Goal: Task Accomplishment & Management: Complete application form

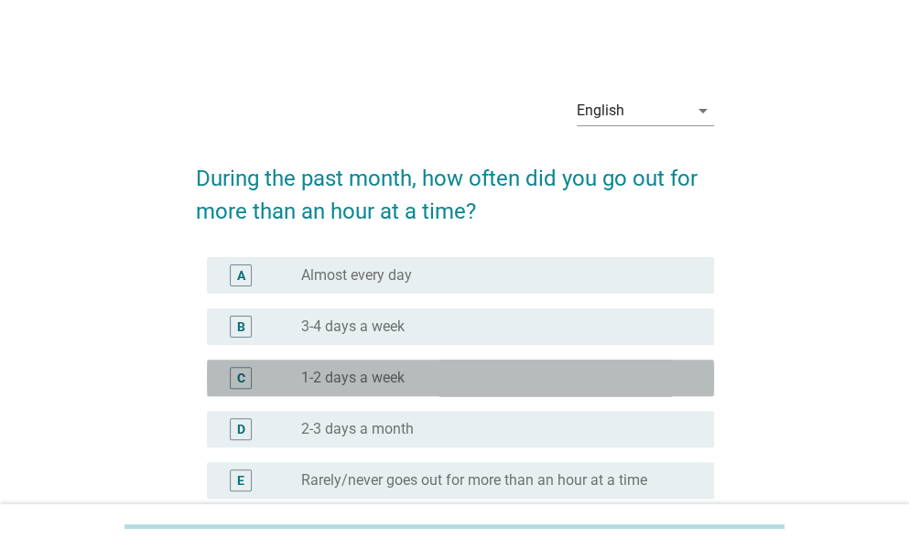
click at [371, 384] on label "1-2 days a week" at bounding box center [352, 378] width 103 height 18
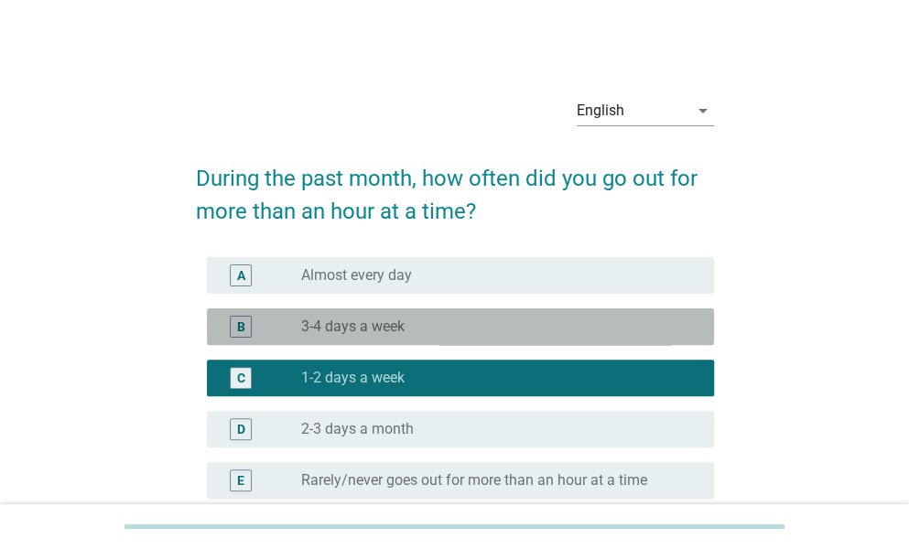
click at [438, 321] on div "radio_button_unchecked 3-4 days a week" at bounding box center [493, 327] width 384 height 18
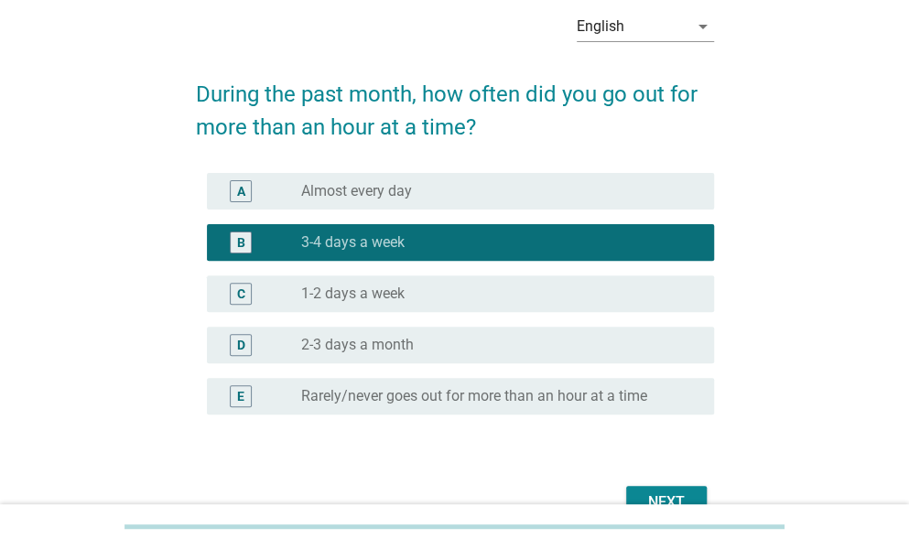
scroll to position [183, 0]
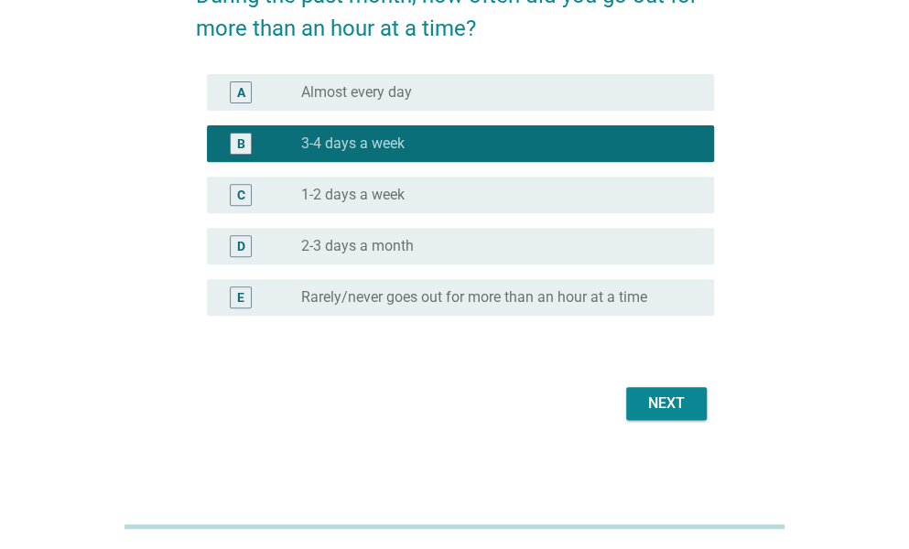
click at [648, 411] on div "Next" at bounding box center [666, 404] width 51 height 22
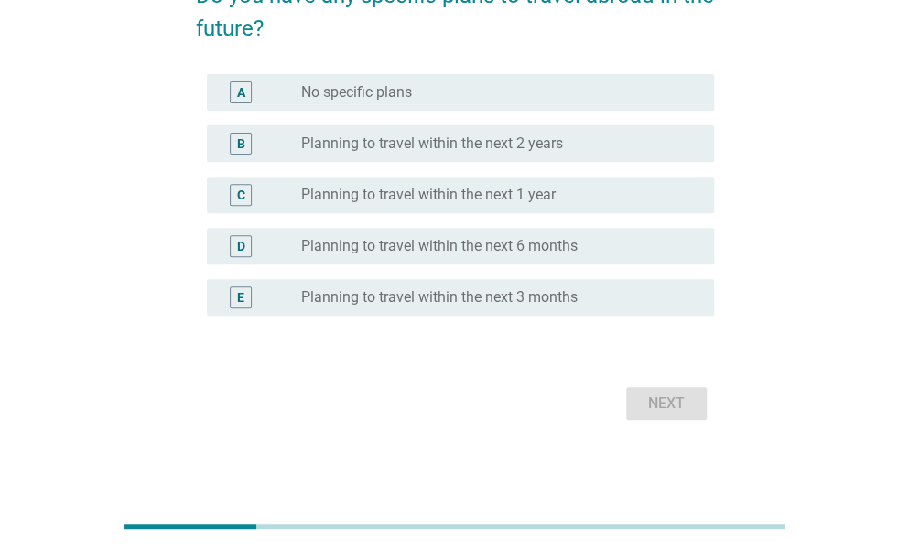
click at [592, 310] on div "E radio_button_unchecked Planning to travel within the next 3 months" at bounding box center [460, 297] width 507 height 37
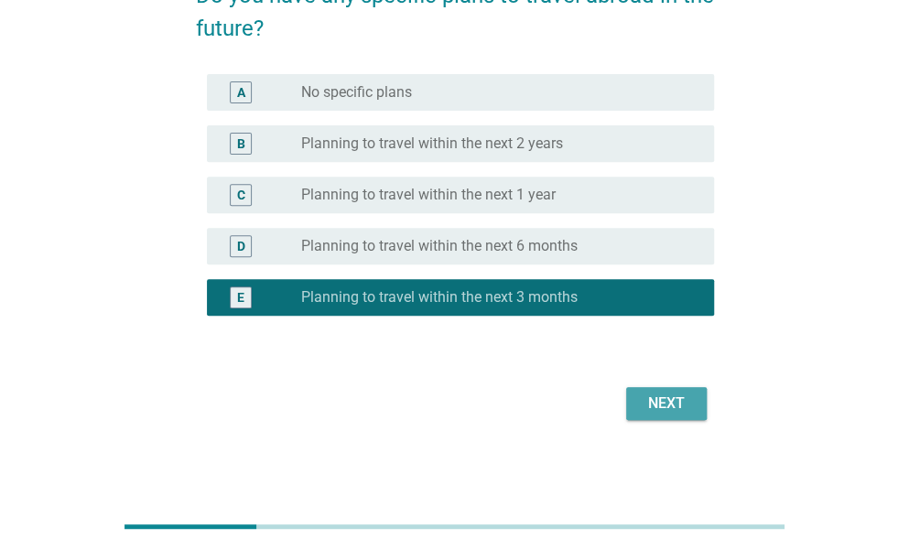
click at [676, 413] on div "Next" at bounding box center [666, 404] width 51 height 22
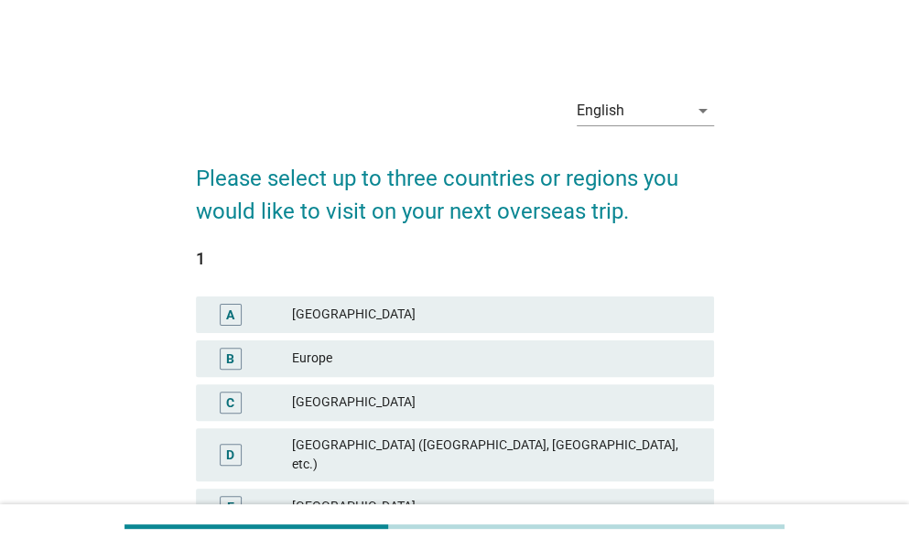
scroll to position [92, 0]
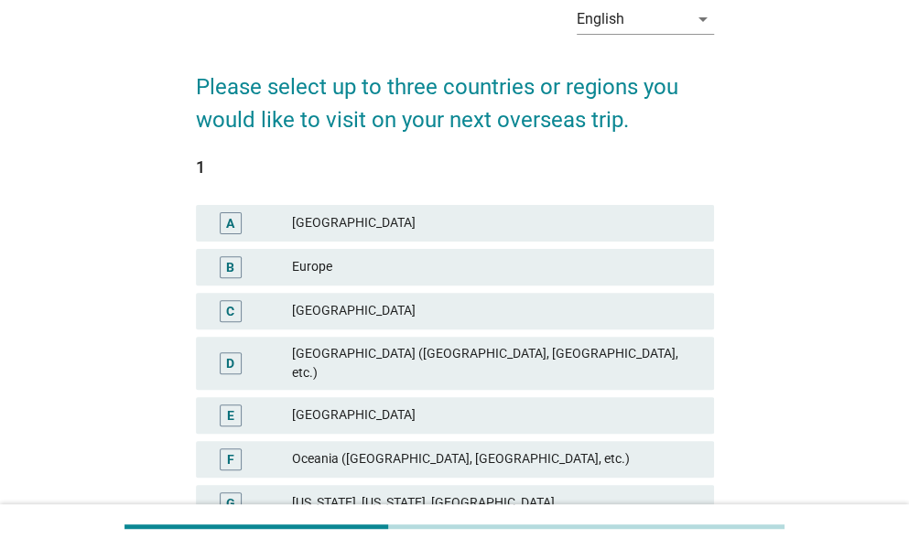
click at [539, 356] on div "[GEOGRAPHIC_DATA] ([GEOGRAPHIC_DATA], [GEOGRAPHIC_DATA], etc.)" at bounding box center [496, 363] width 408 height 38
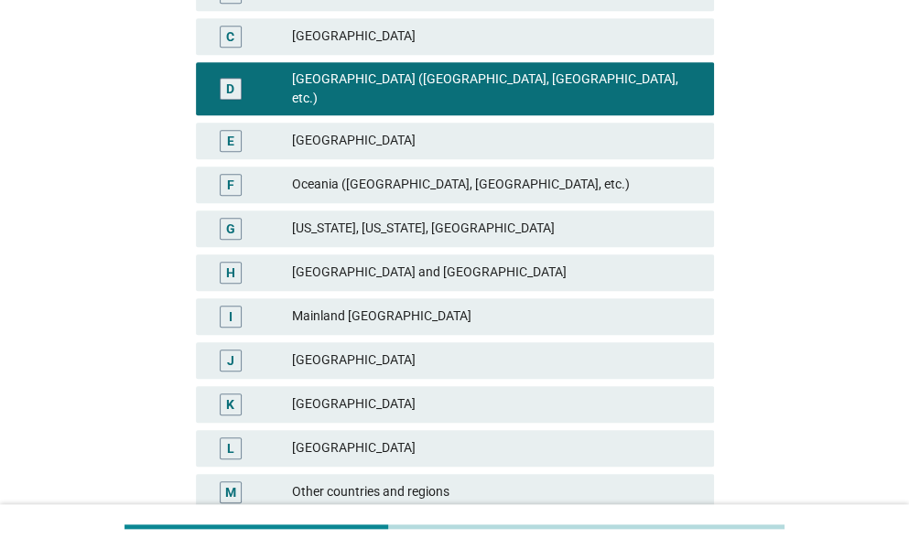
scroll to position [458, 0]
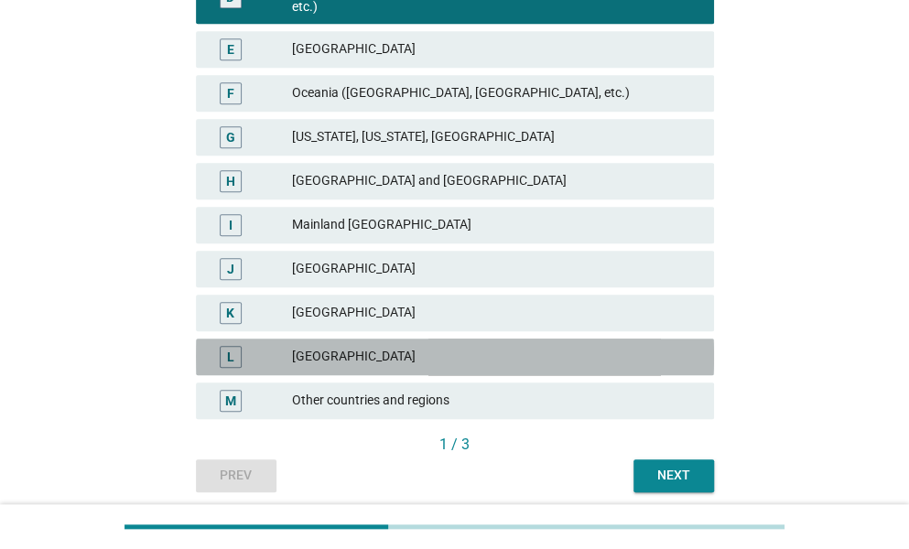
click at [540, 349] on div "[GEOGRAPHIC_DATA]" at bounding box center [496, 357] width 408 height 22
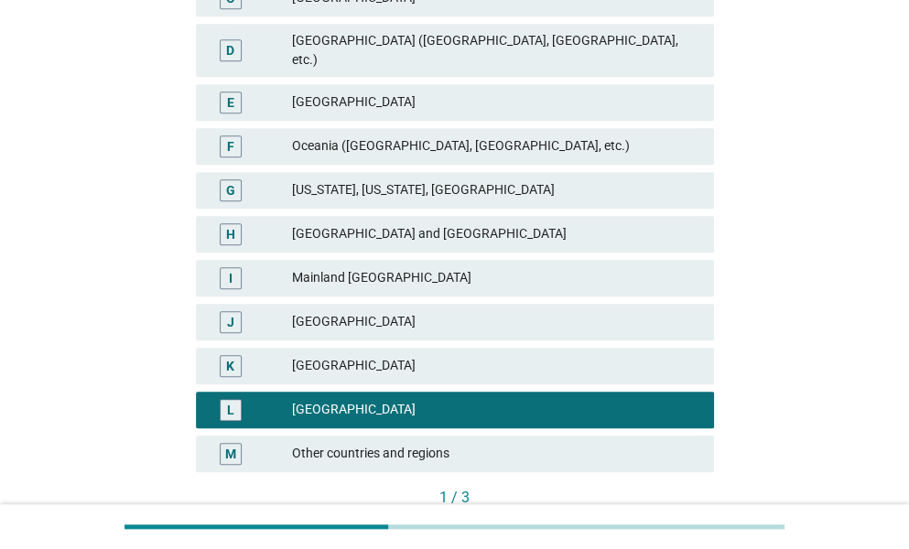
scroll to position [366, 0]
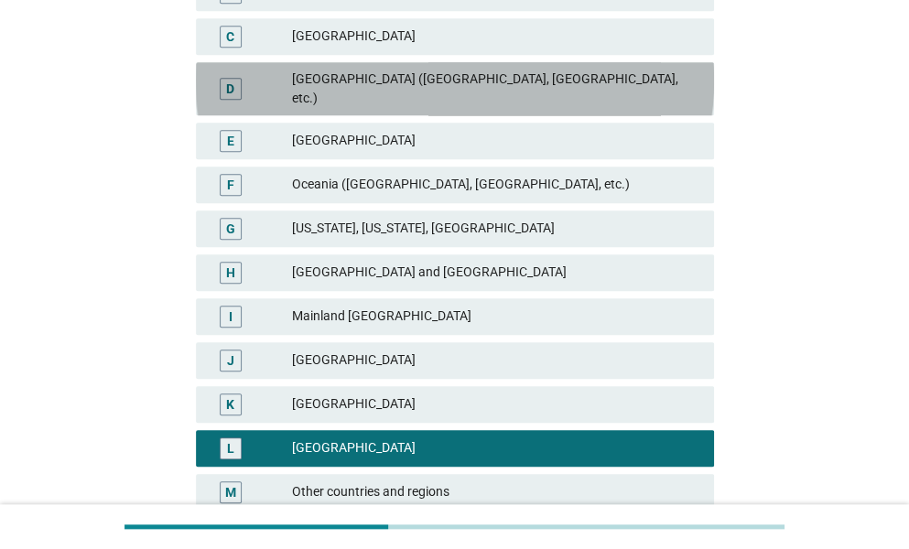
click at [528, 83] on div "[GEOGRAPHIC_DATA] ([GEOGRAPHIC_DATA], [GEOGRAPHIC_DATA], etc.)" at bounding box center [496, 89] width 408 height 38
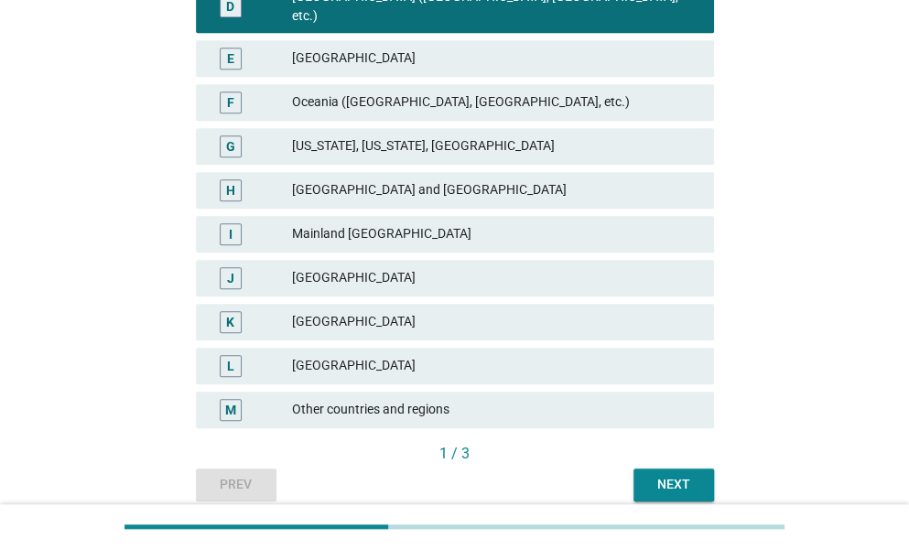
scroll to position [510, 0]
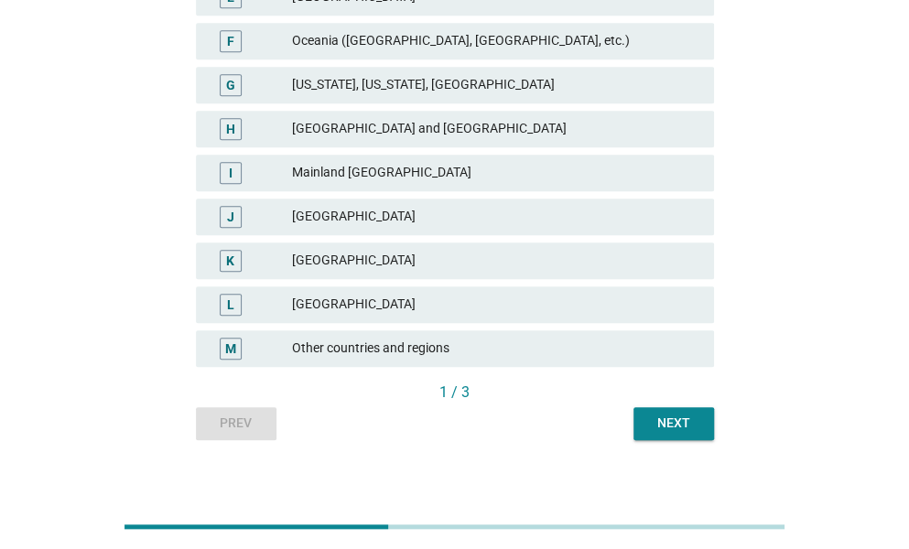
click at [680, 414] on div "Next" at bounding box center [673, 423] width 51 height 19
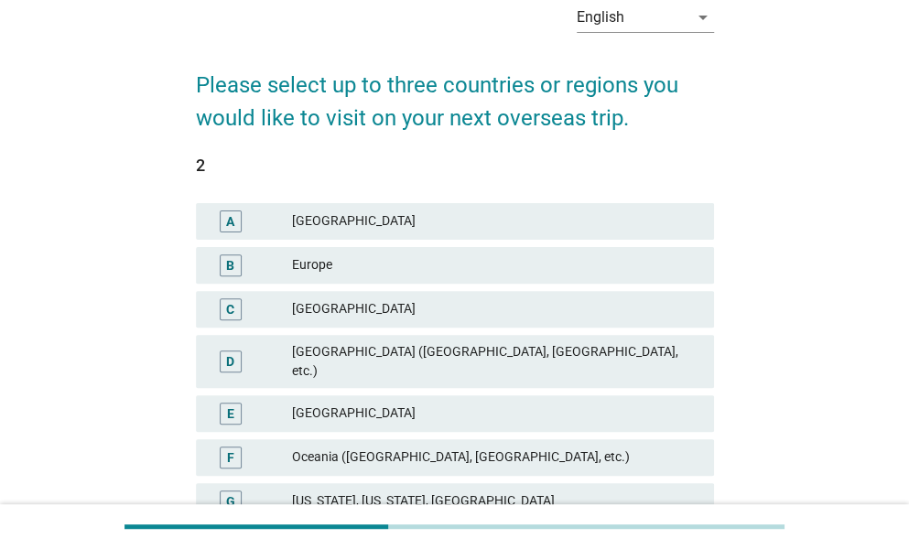
scroll to position [183, 0]
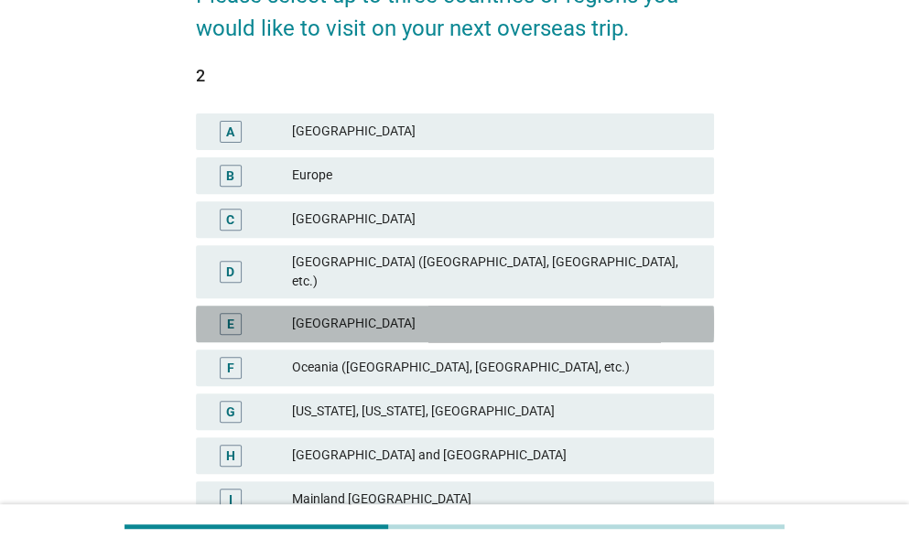
click at [539, 313] on div "[GEOGRAPHIC_DATA]" at bounding box center [496, 324] width 408 height 22
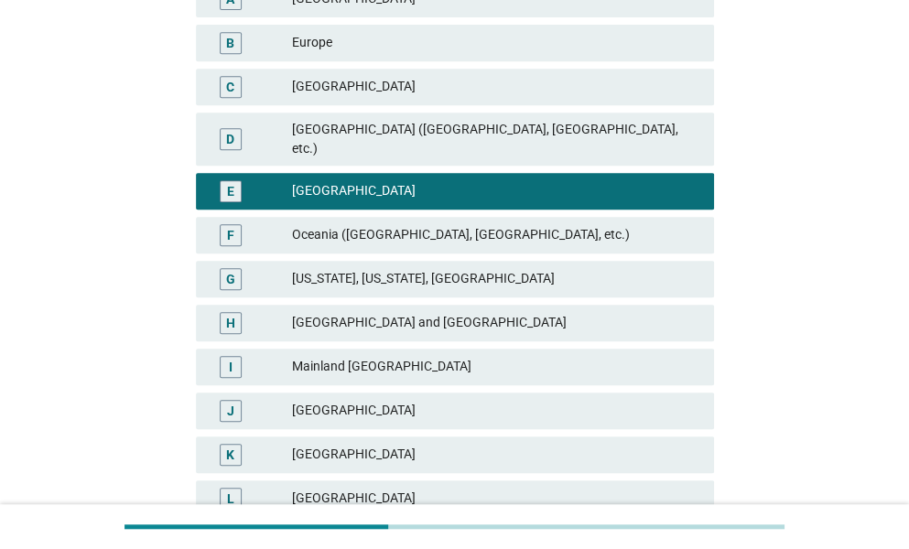
scroll to position [458, 0]
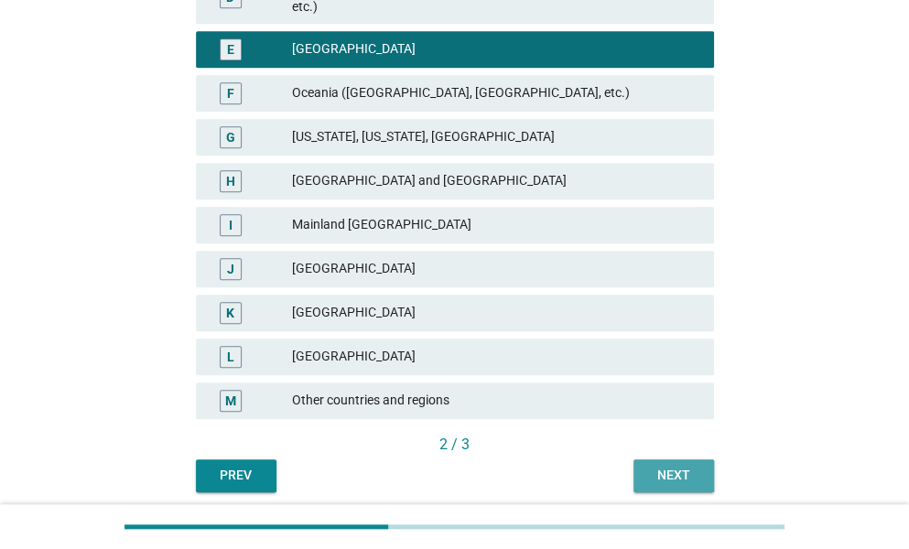
click at [661, 466] on div "Next" at bounding box center [673, 475] width 51 height 19
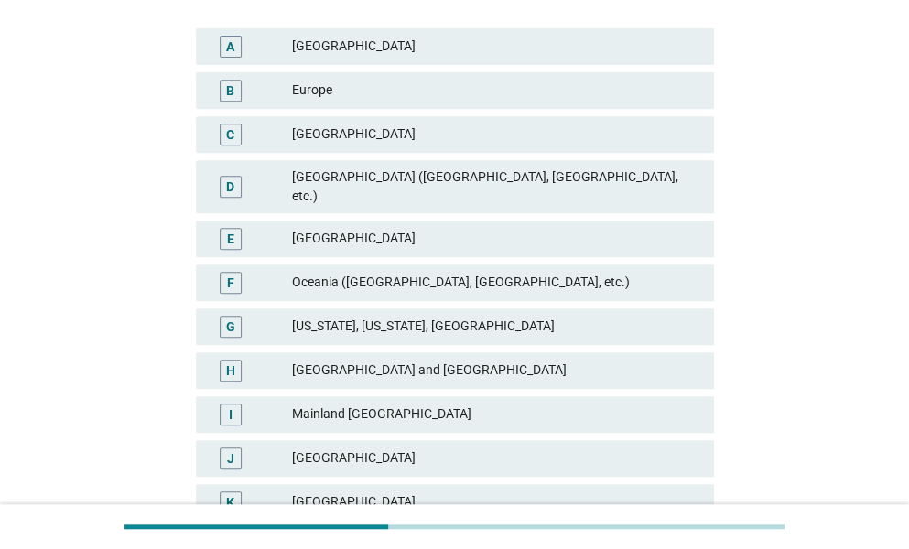
scroll to position [275, 0]
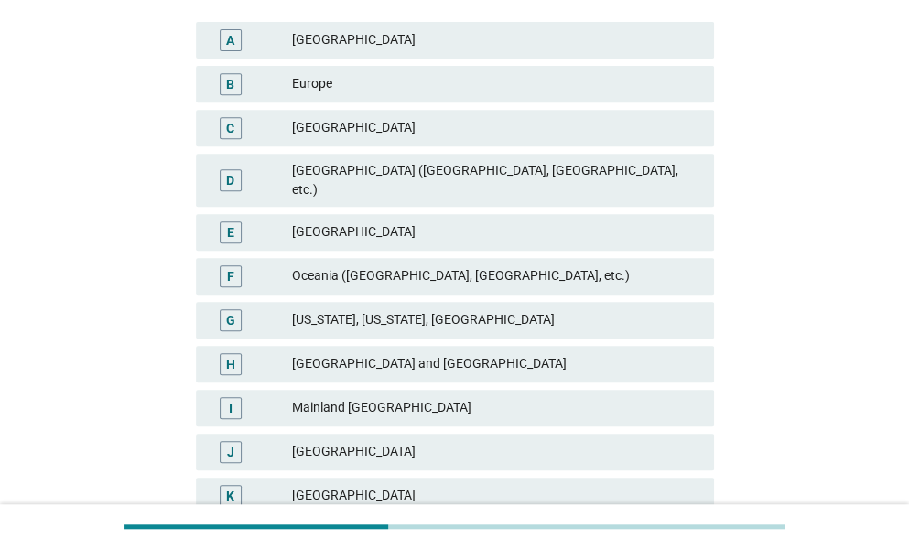
click at [443, 485] on div "[GEOGRAPHIC_DATA]" at bounding box center [496, 496] width 408 height 22
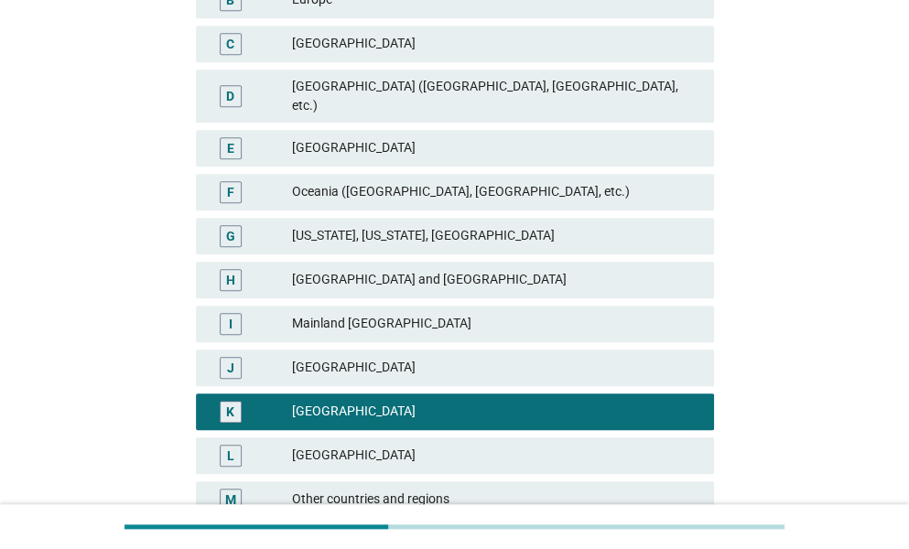
scroll to position [510, 0]
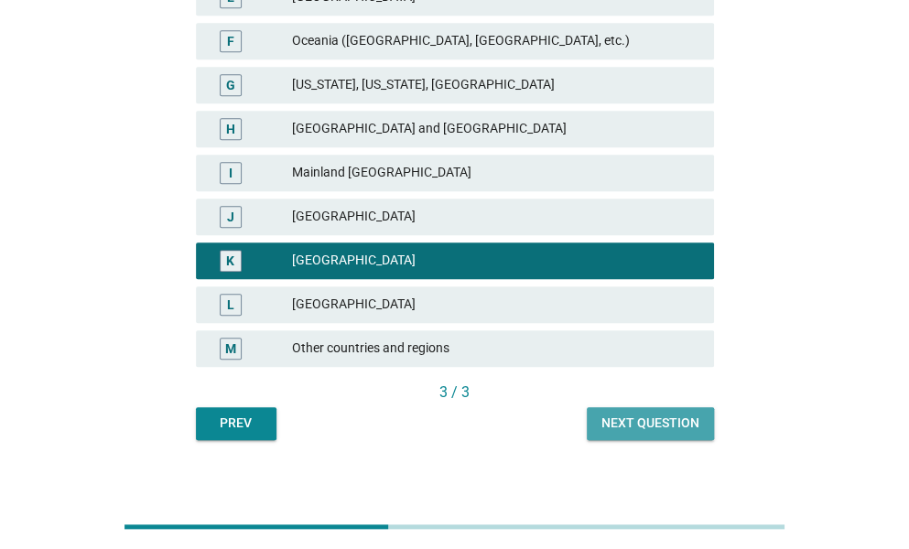
click at [669, 414] on div "Next question" at bounding box center [651, 423] width 98 height 19
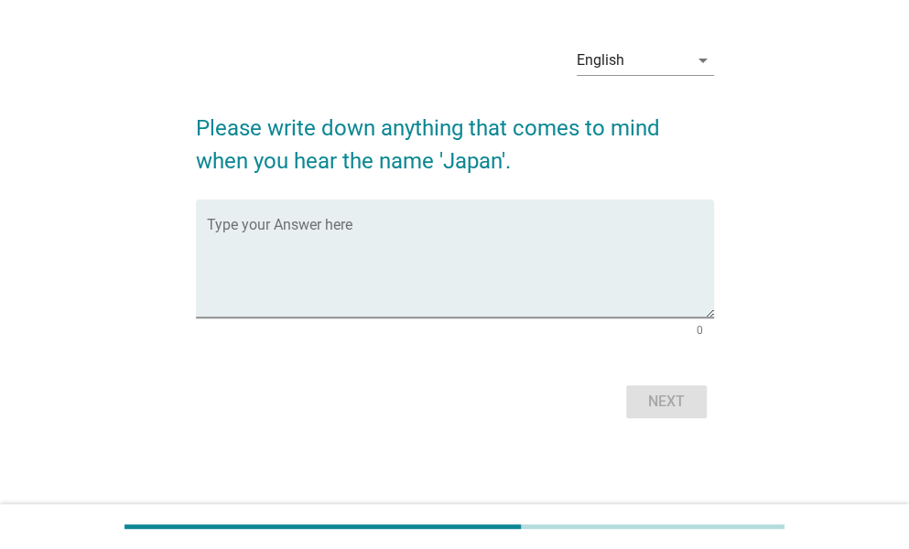
scroll to position [0, 0]
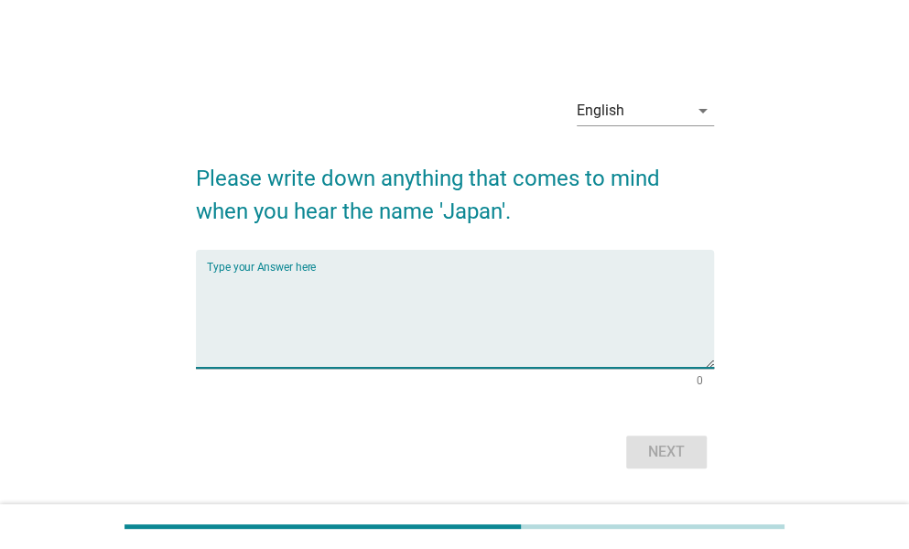
click at [296, 288] on textarea "Type your Answer here" at bounding box center [460, 320] width 507 height 96
type textarea "anime"
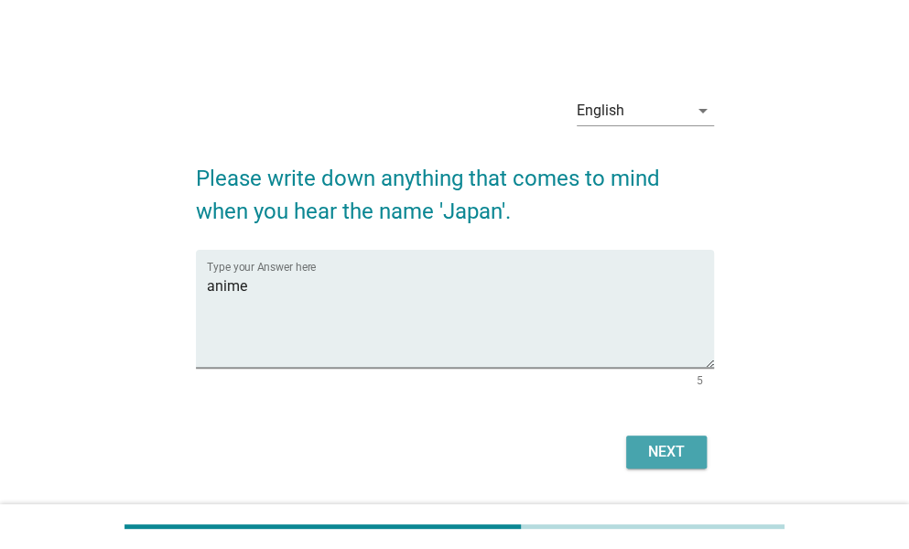
click at [673, 459] on div "Next" at bounding box center [666, 452] width 51 height 22
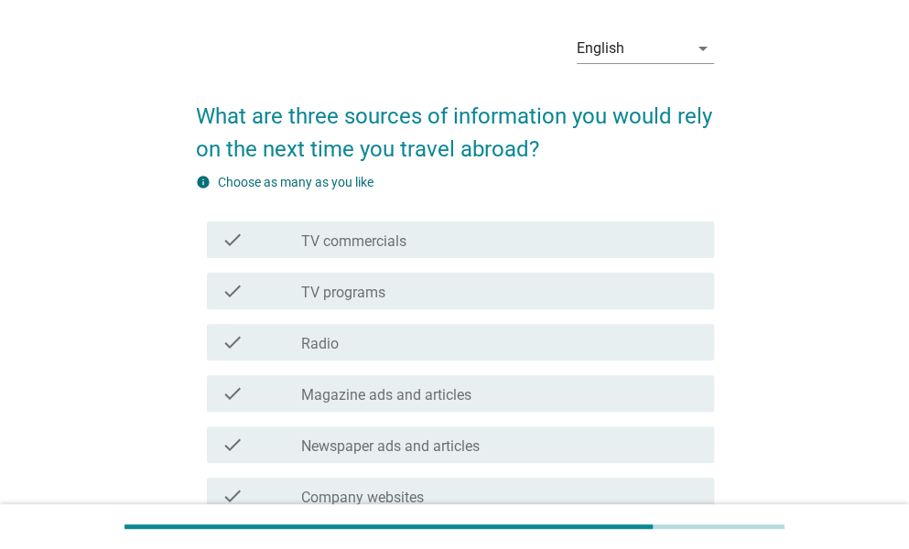
scroll to position [92, 0]
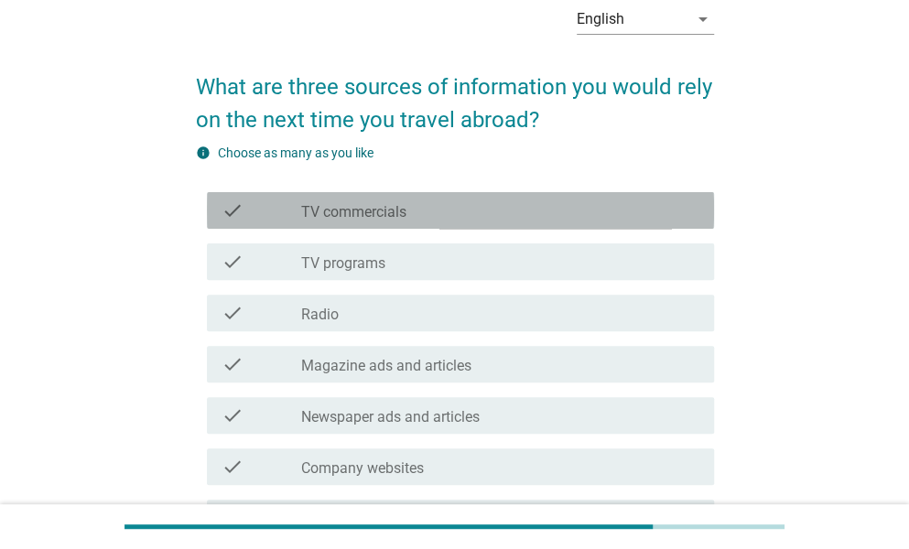
click at [424, 221] on div "check check_box_outline_blank TV commercials" at bounding box center [460, 210] width 507 height 37
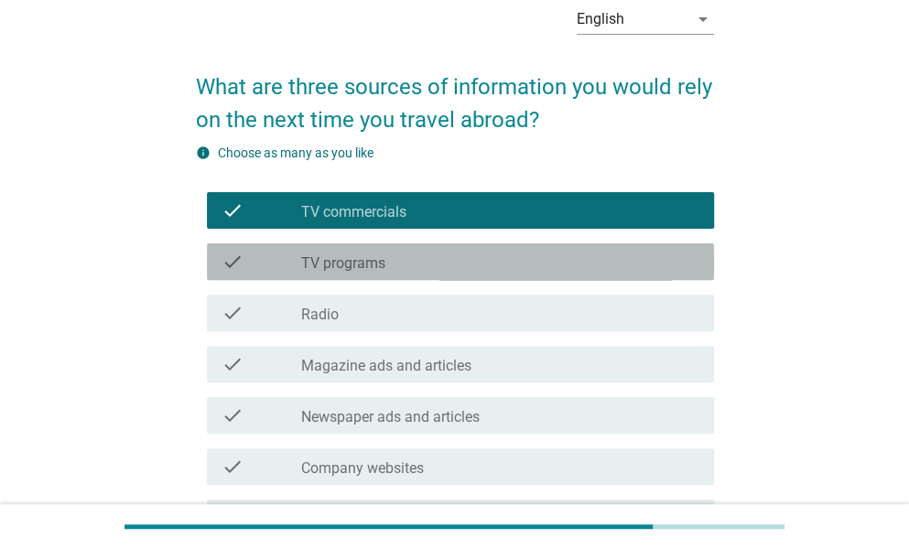
click at [449, 273] on div "check check_box_outline_blank TV programs" at bounding box center [460, 262] width 507 height 37
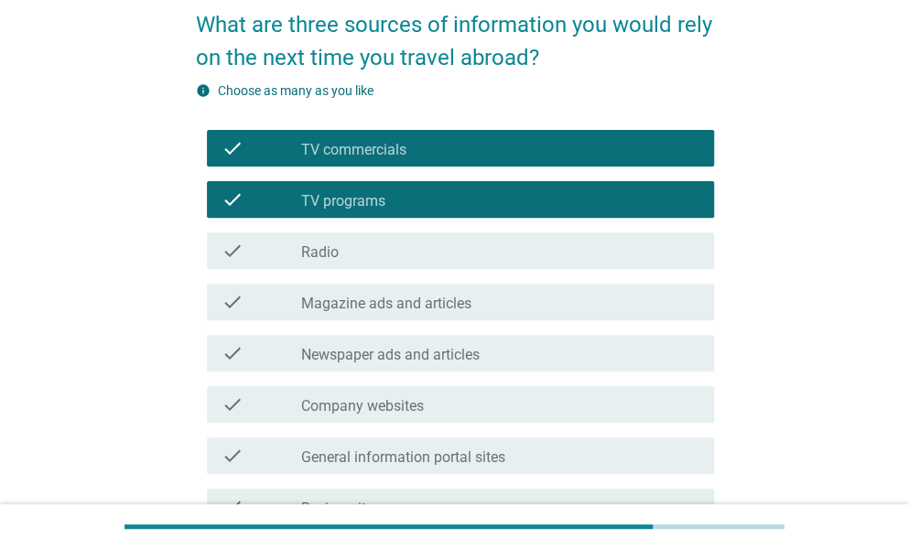
scroll to position [183, 0]
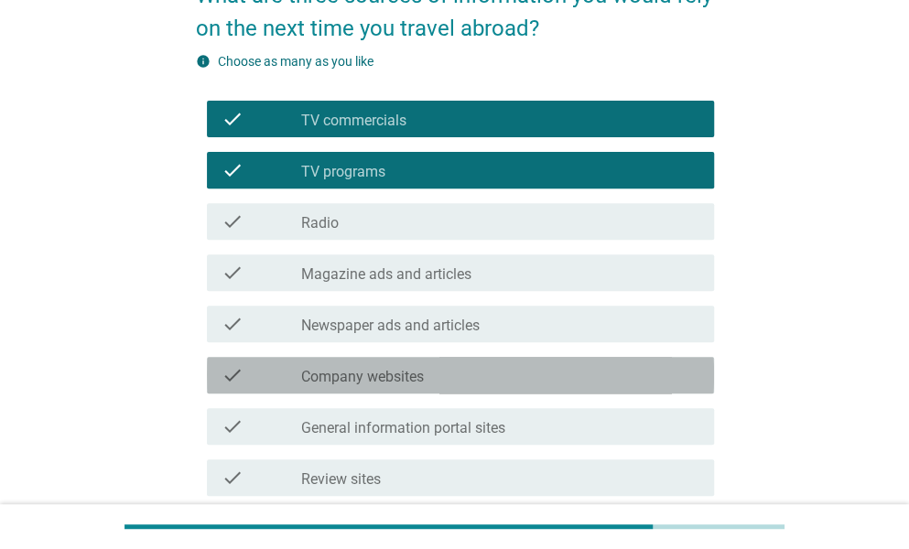
click at [474, 376] on div "check_box_outline_blank Company websites" at bounding box center [500, 375] width 398 height 22
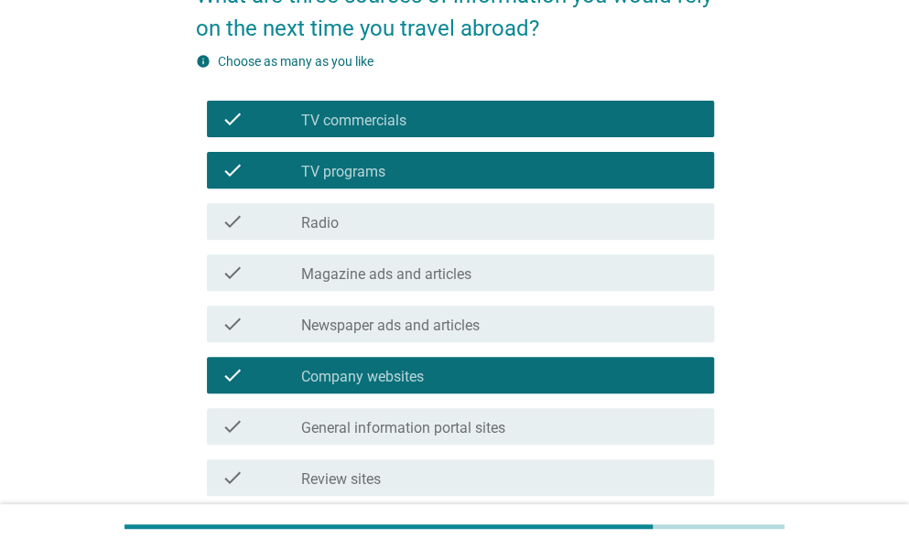
scroll to position [366, 0]
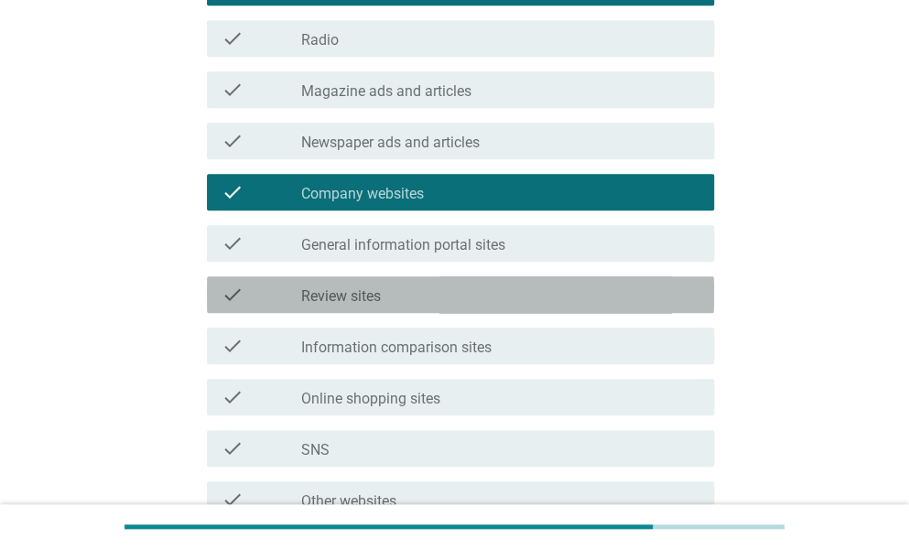
click at [488, 307] on div "check check_box_outline_blank Review sites" at bounding box center [460, 295] width 507 height 37
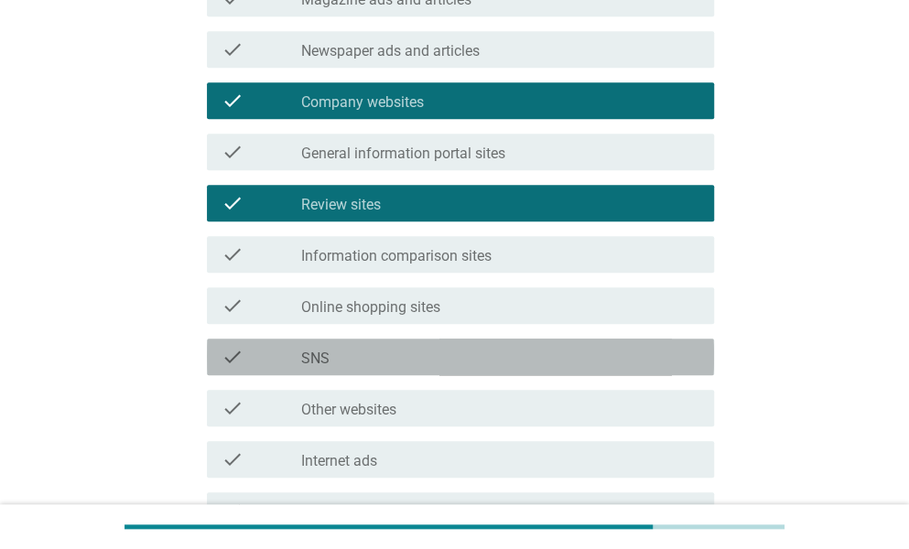
click at [483, 366] on div "check_box_outline_blank SNS" at bounding box center [500, 357] width 398 height 22
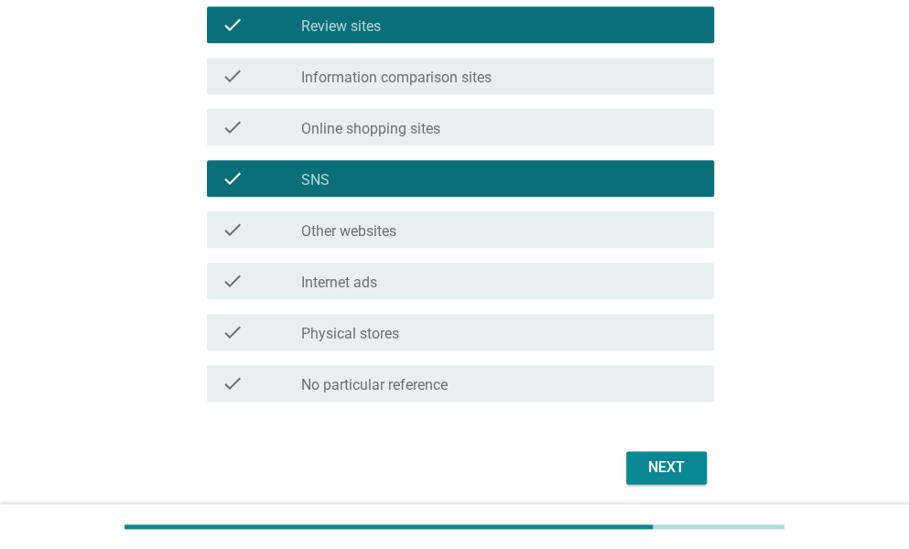
scroll to position [641, 0]
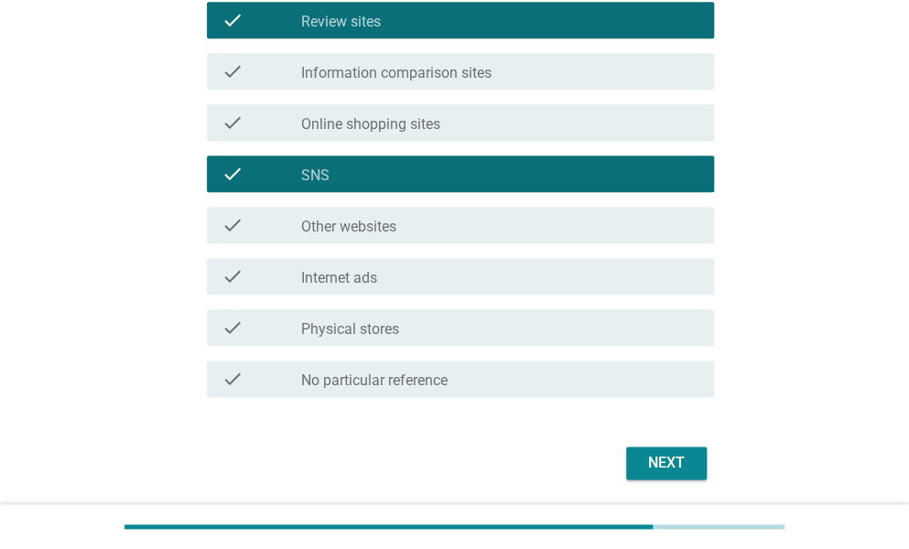
click at [535, 294] on div "check check_box_outline_blank Internet ads" at bounding box center [460, 276] width 507 height 37
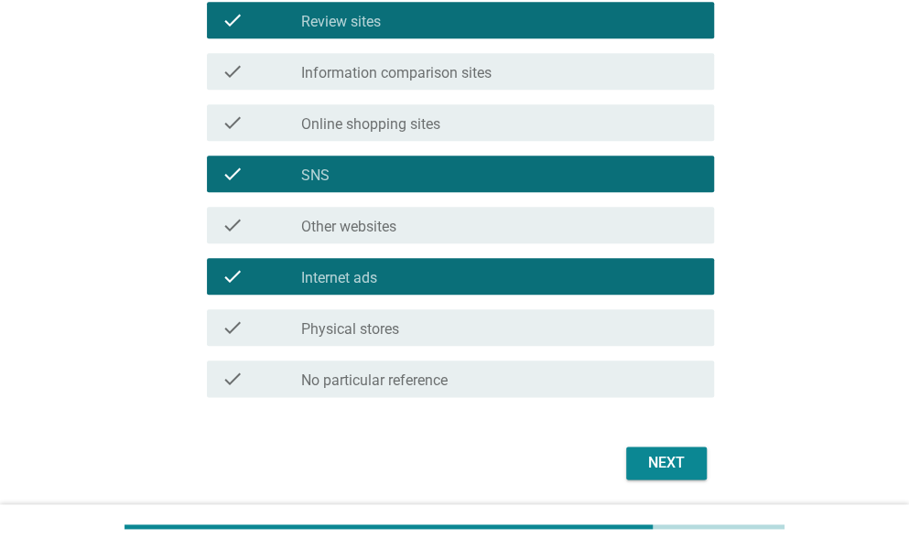
click at [669, 466] on div "Next" at bounding box center [666, 463] width 51 height 22
